Goal: Task Accomplishment & Management: Use online tool/utility

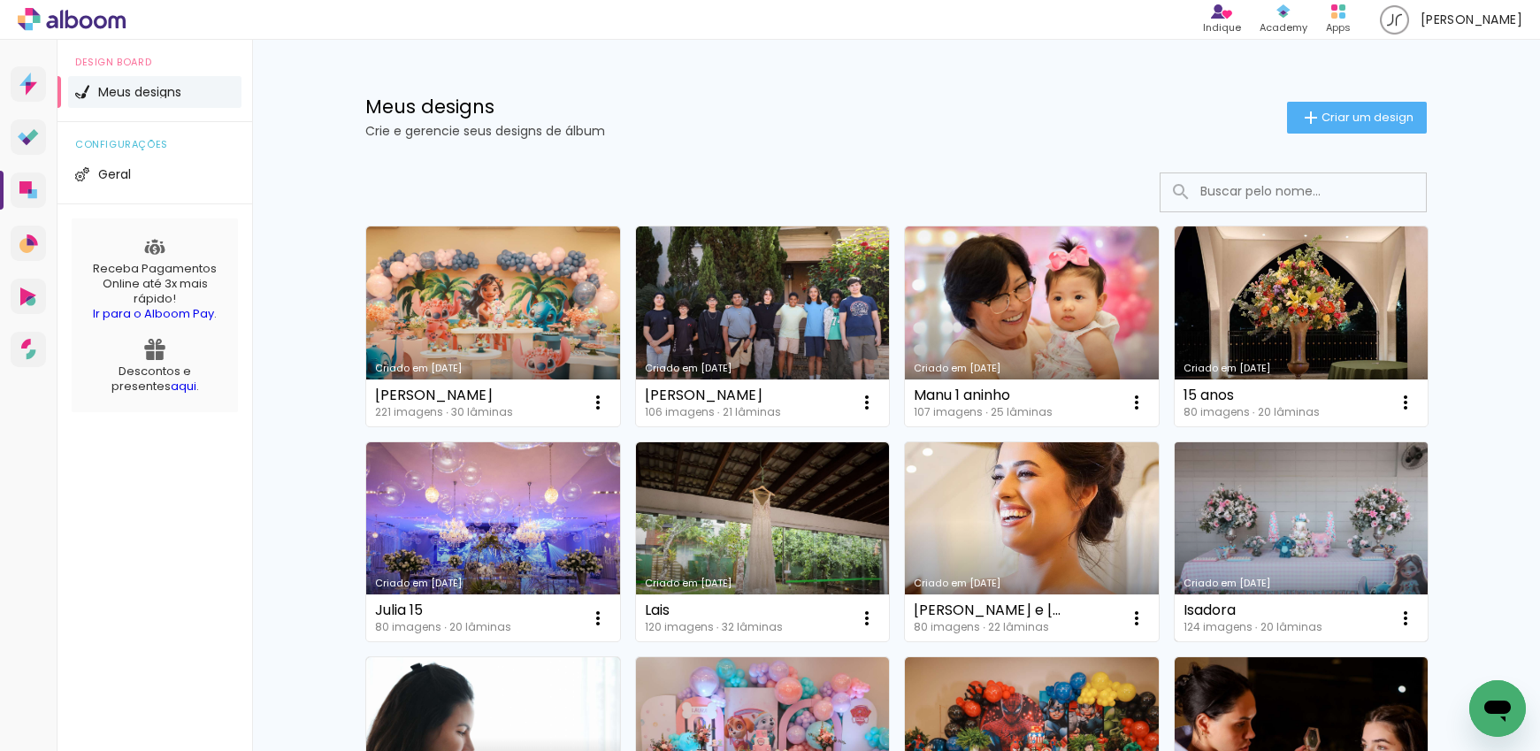
click at [1303, 541] on link "Criado em [DATE]" at bounding box center [1302, 542] width 254 height 200
